Goal: Task Accomplishment & Management: Manage account settings

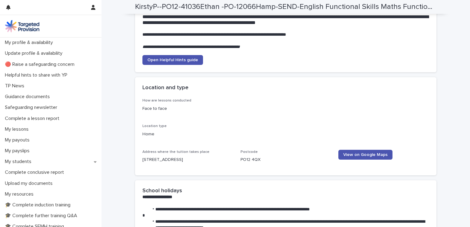
scroll to position [777, 0]
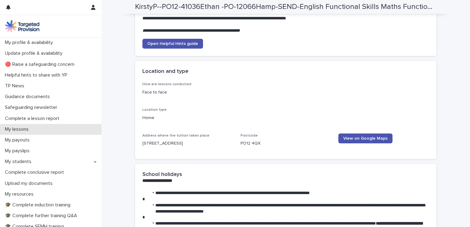
click at [14, 129] on p "My lessons" at bounding box center [17, 129] width 31 height 6
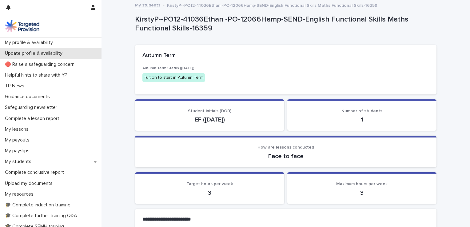
click at [44, 53] on p "Update profile & availability" at bounding box center [34, 53] width 65 height 6
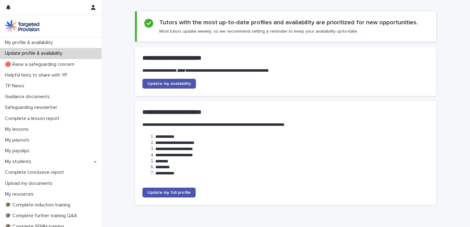
scroll to position [34, 0]
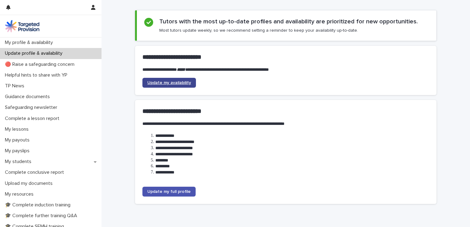
click at [177, 84] on span "Update my availability" at bounding box center [169, 83] width 44 height 4
